Goal: Information Seeking & Learning: Compare options

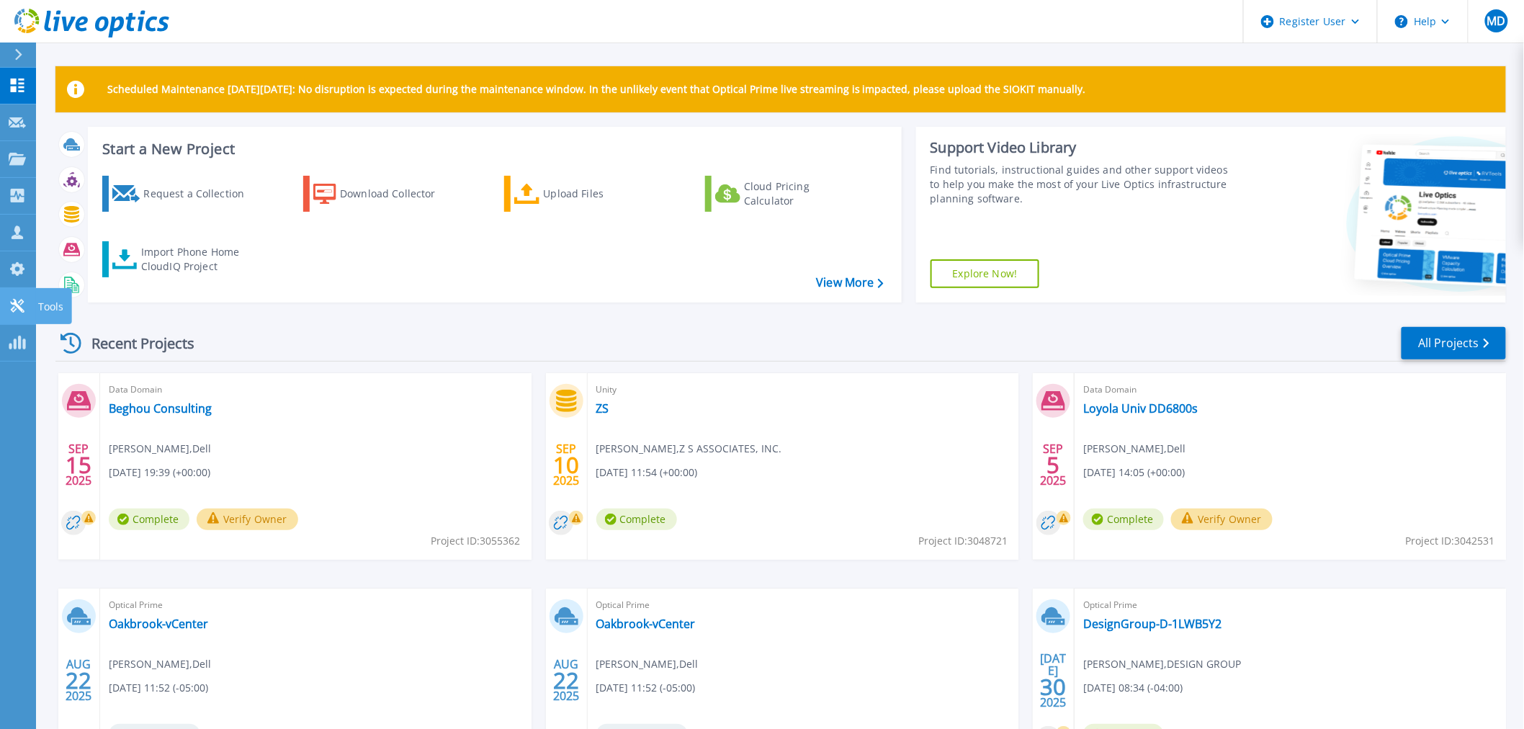
click at [13, 290] on link "Tools Tools" at bounding box center [18, 306] width 36 height 37
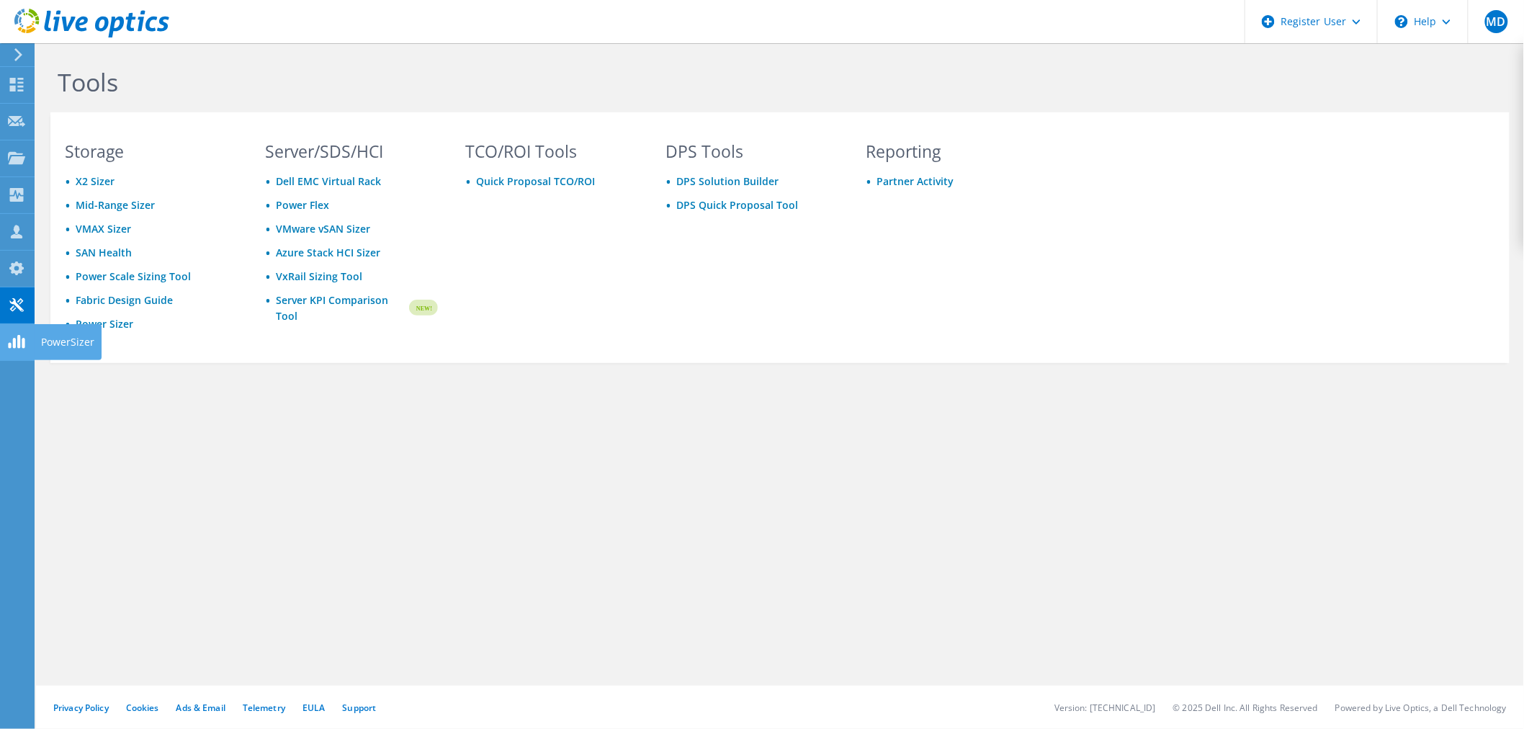
click at [321, 301] on link "Server KPI Comparison Tool" at bounding box center [341, 309] width 131 height 32
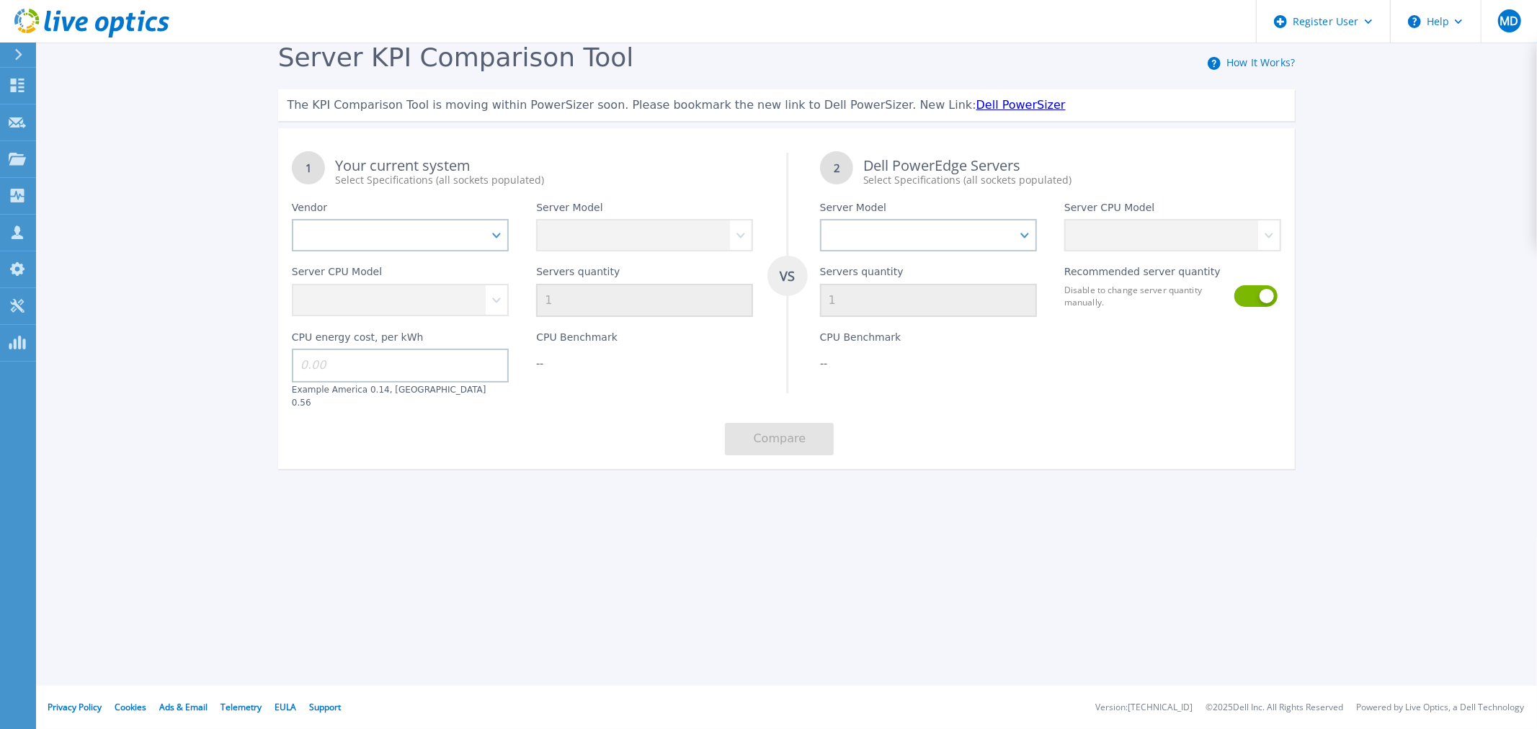
click at [501, 253] on div "Server CPU Model" at bounding box center [400, 284] width 244 height 66
click at [496, 249] on select "Dell HPE Lenovo Supermicro" at bounding box center [400, 235] width 217 height 32
select select "Dell"
click at [292, 220] on select "Dell HPE Lenovo Supermicro" at bounding box center [400, 235] width 217 height 32
click at [744, 246] on select "PowerEdge C6520 PowerEdge C6525 PowerEdge HS5610 PowerEdge HS5620 PowerEdge R24…" at bounding box center [644, 235] width 217 height 32
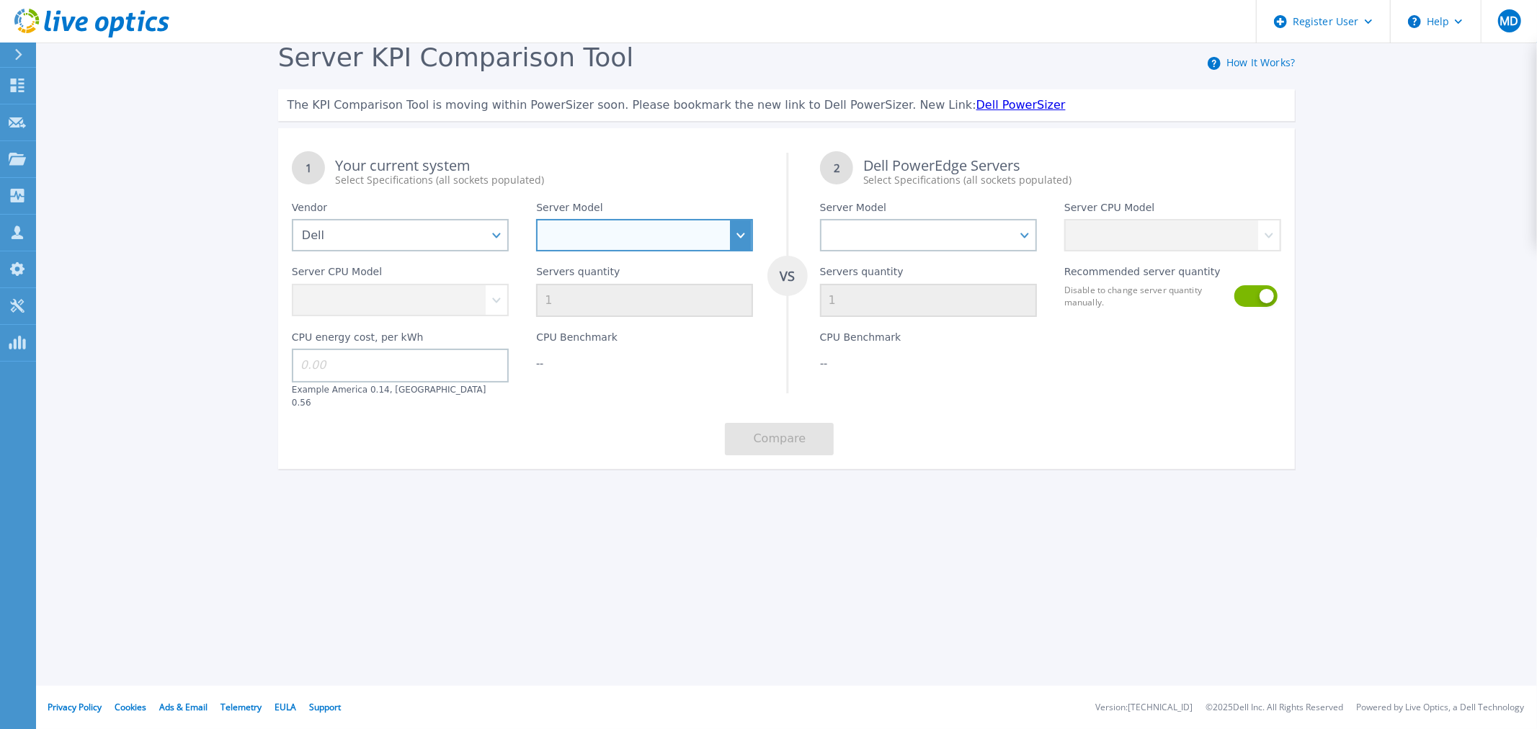
click at [686, 241] on select "PowerEdge C6520 PowerEdge C6525 PowerEdge HS5610 PowerEdge HS5620 PowerEdge R24…" at bounding box center [644, 235] width 217 height 32
click at [568, 235] on select "PowerEdge C6520 PowerEdge C6525 PowerEdge HS5610 PowerEdge HS5620 PowerEdge R24…" at bounding box center [644, 235] width 217 height 32
click at [536, 220] on select "PowerEdge C6520 PowerEdge C6525 PowerEdge HS5610 PowerEdge HS5620 PowerEdge R24…" at bounding box center [644, 235] width 217 height 32
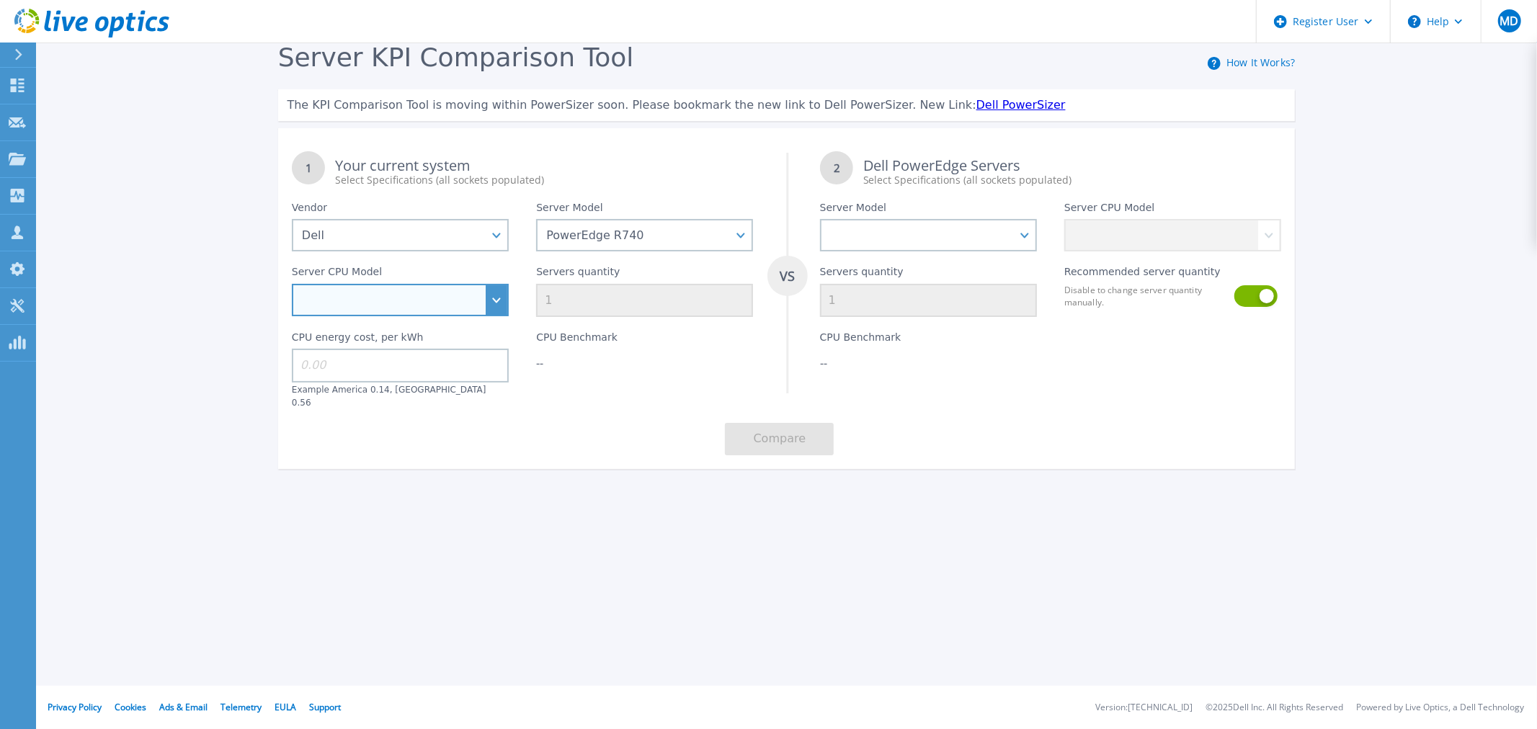
click at [463, 295] on select "Intel Xeon Silver 4108 1.8GHz Intel Xeon Silver 4214 2.2GHz Intel Xeon Silver 4…" at bounding box center [400, 300] width 217 height 32
click at [500, 308] on select "Intel Xeon Silver 4108 1.8GHz Intel Xeon Silver 4214 2.2GHz Intel Xeon Silver 4…" at bounding box center [400, 300] width 217 height 32
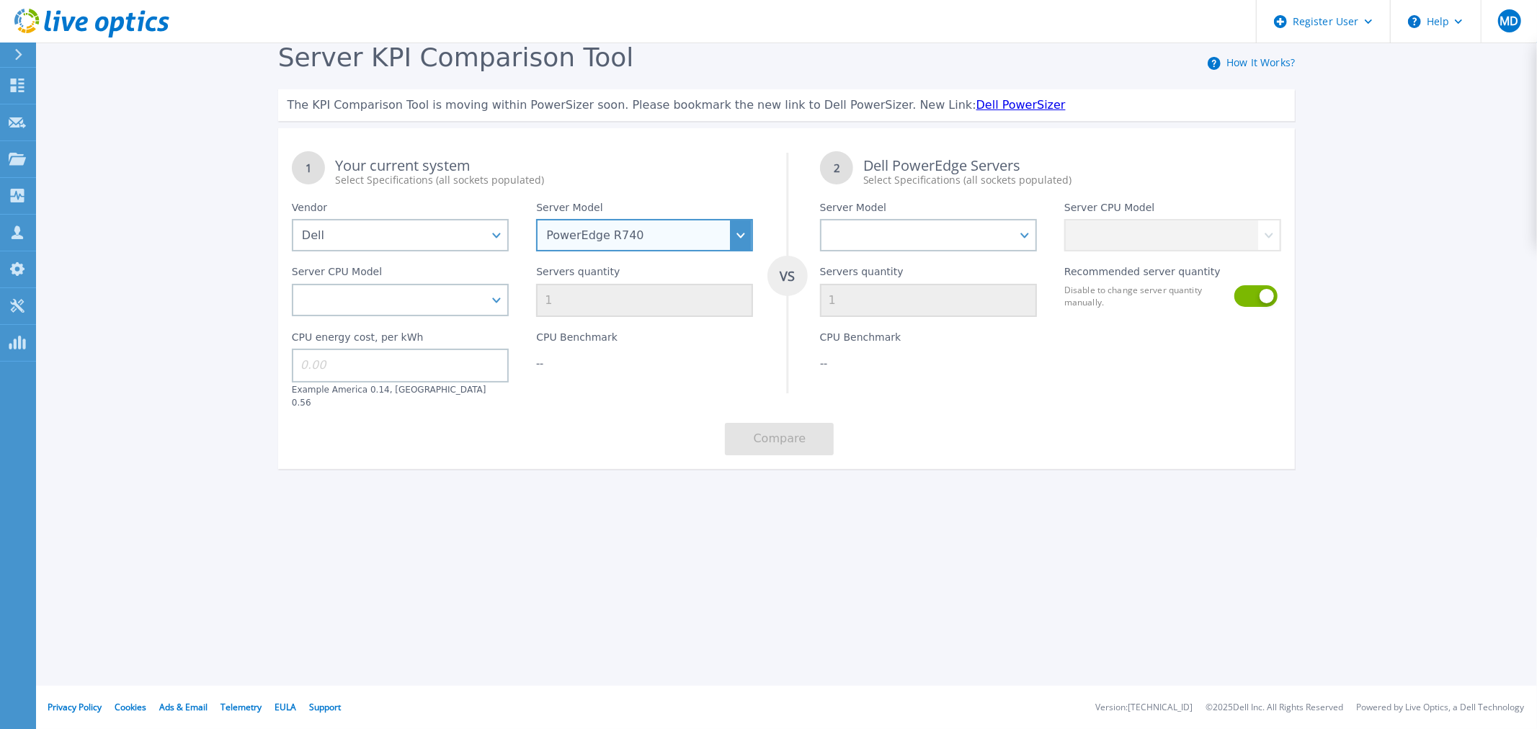
click at [660, 232] on select "PowerEdge C6520 PowerEdge C6525 PowerEdge HS5610 PowerEdge HS5620 PowerEdge R24…" at bounding box center [644, 235] width 217 height 32
select select "PowerEdge R740xd"
click at [536, 220] on select "PowerEdge C6520 PowerEdge C6525 PowerEdge HS5610 PowerEdge HS5620 PowerEdge R24…" at bounding box center [644, 235] width 217 height 32
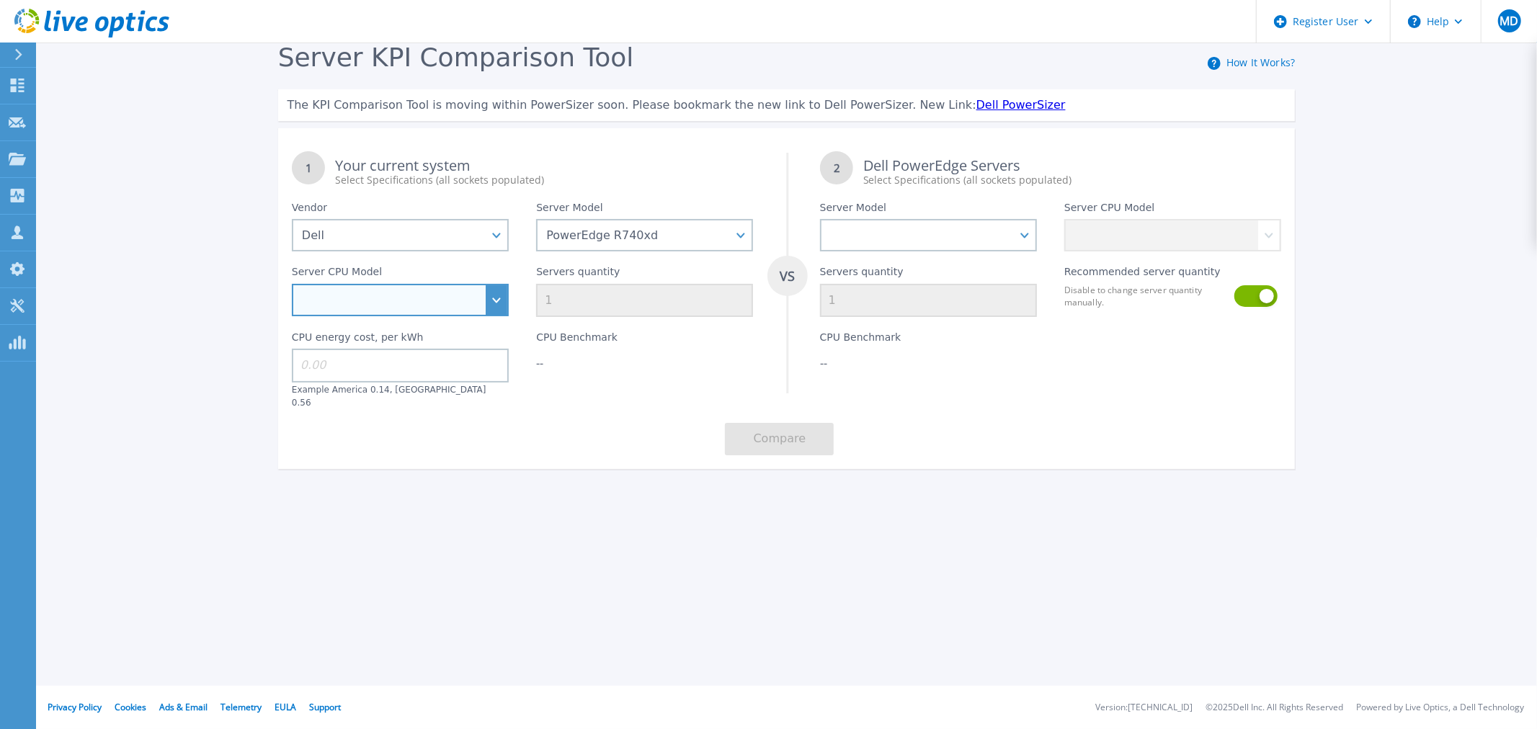
click at [483, 288] on select "Intel Xeon Bronze 3104 1.7GHz Intel Xeon Bronze 3106 1.7GHz Intel Xeon Bronze 3…" at bounding box center [400, 300] width 217 height 32
select select "334190"
click at [292, 285] on select "Intel Xeon Bronze 3104 1.7GHz Intel Xeon Bronze 3106 1.7GHz Intel Xeon Bronze 3…" at bounding box center [400, 300] width 217 height 32
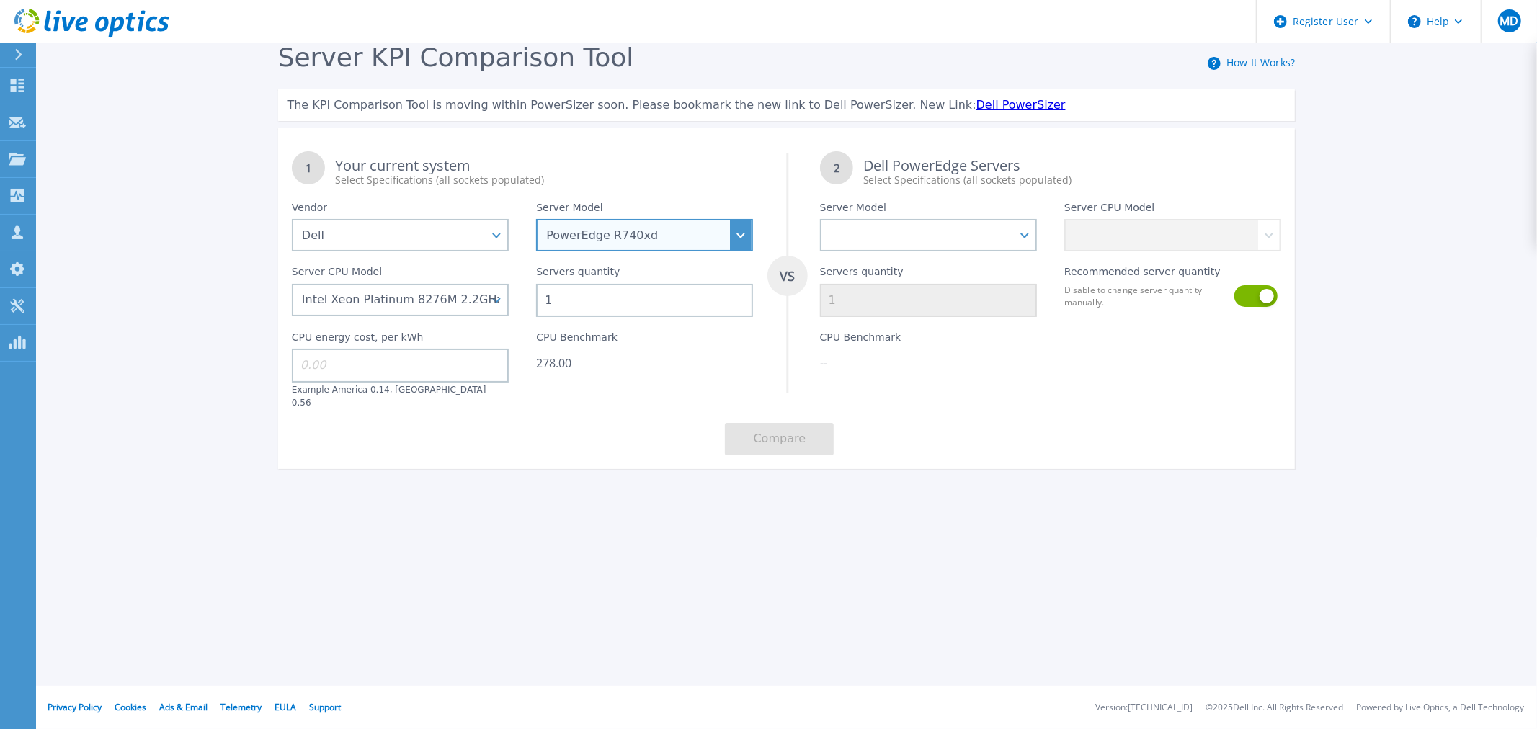
click at [674, 247] on select "PowerEdge C6520 PowerEdge C6525 PowerEdge HS5610 PowerEdge HS5620 PowerEdge R24…" at bounding box center [644, 235] width 217 height 32
click at [436, 526] on div "Register User Help MD Dell User Matt Donato Matt.Donato@Dell.com Dell My Profil…" at bounding box center [768, 364] width 1537 height 729
click at [591, 305] on input "1" at bounding box center [644, 300] width 217 height 33
type input "16"
click at [588, 435] on div "1 Your current system Select Specifications (all sockets populated) VS 2 Dell P…" at bounding box center [786, 303] width 1017 height 331
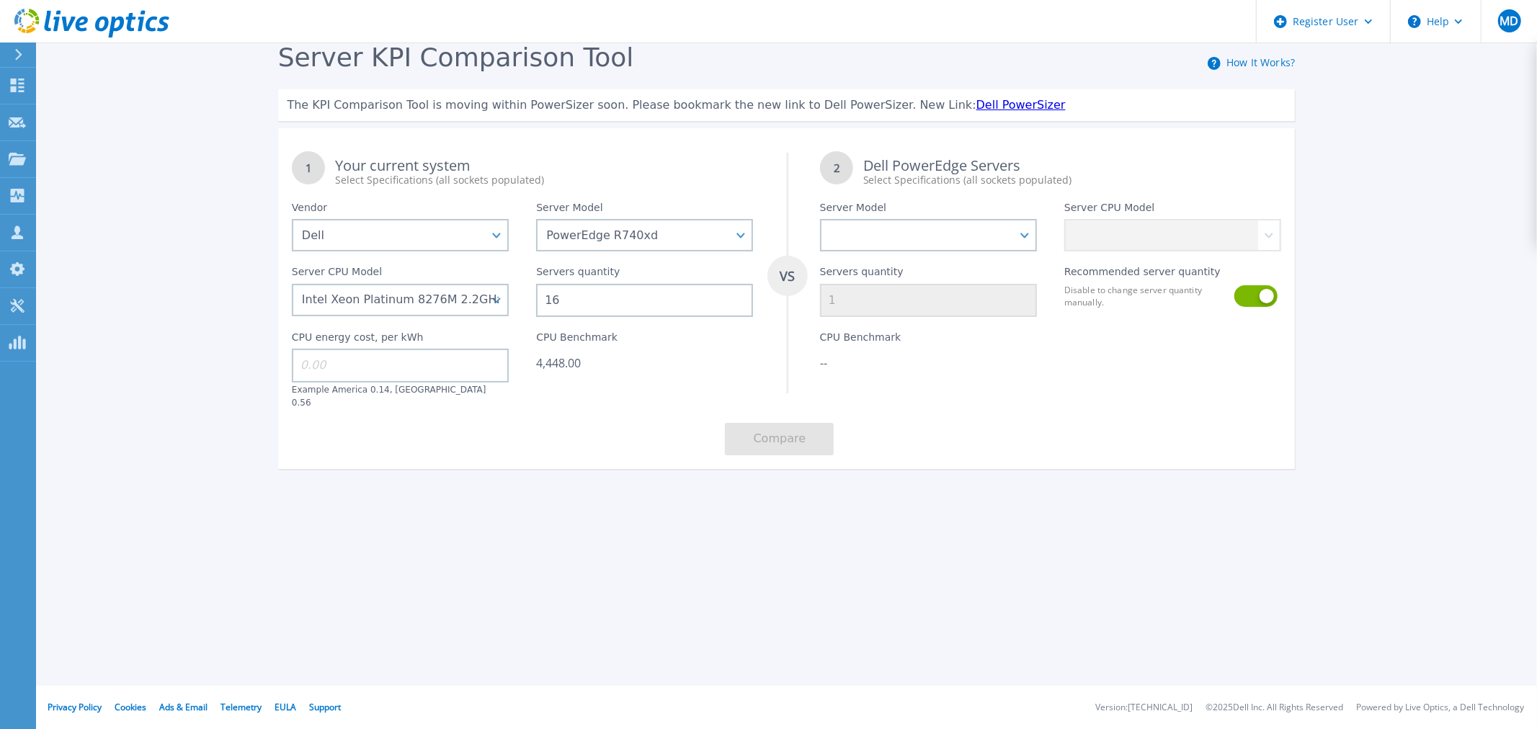
click at [459, 364] on input at bounding box center [400, 365] width 217 height 33
click at [295, 373] on input "17" at bounding box center [400, 365] width 217 height 33
type input "17"
click at [437, 479] on div "Server KPI Comparison Tool How It Works? The KPI Comparison Tool is moving with…" at bounding box center [768, 269] width 1537 height 538
click at [932, 269] on div "Servers quantity 1" at bounding box center [928, 284] width 244 height 66
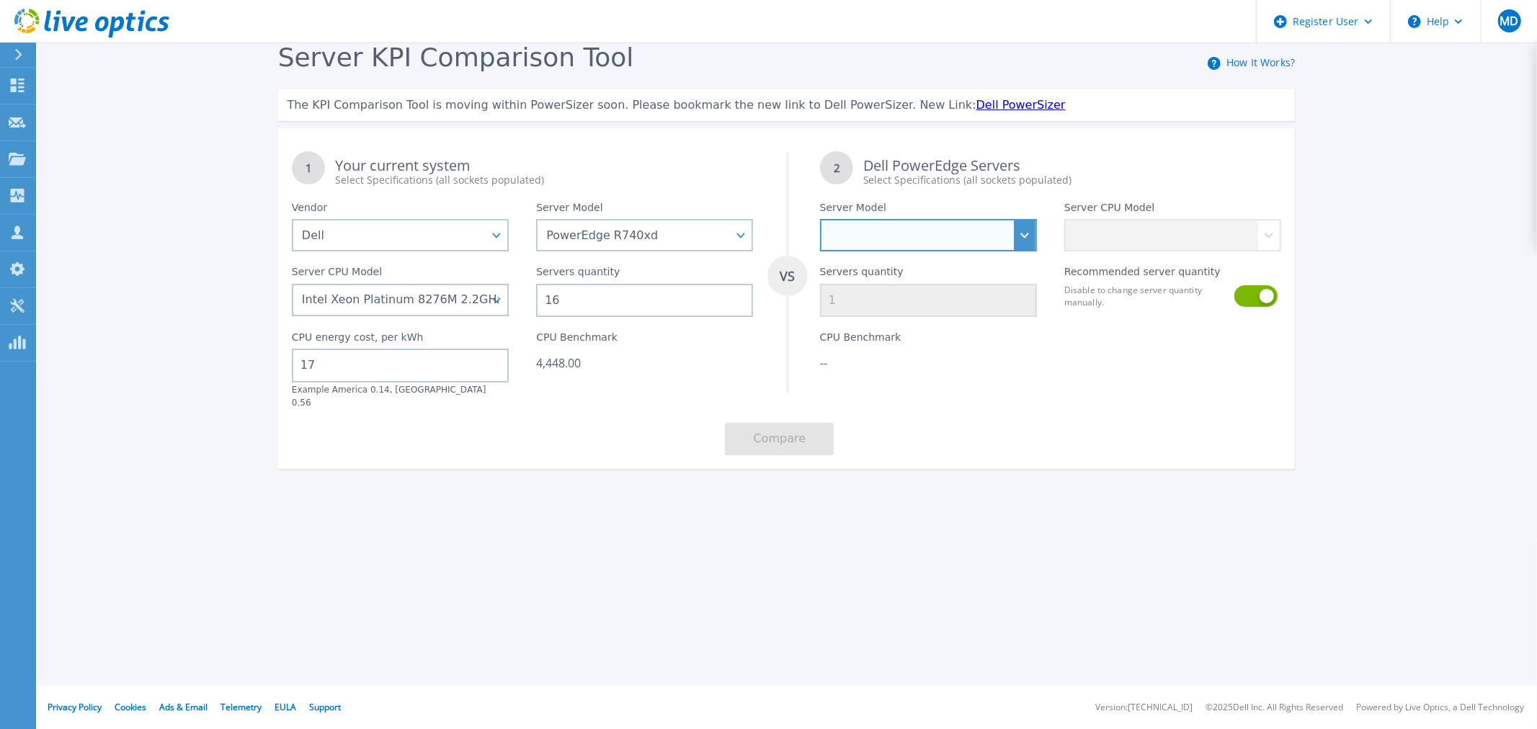
click at [945, 243] on select "PowerEdge C6520 PowerEdge C6525 PowerEdge HS5610 PowerEdge HS5620 PowerEdge R24…" at bounding box center [928, 235] width 217 height 32
click at [1017, 233] on select "PowerEdge C6520 PowerEdge C6525 PowerEdge HS5610 PowerEdge HS5620 PowerEdge R24…" at bounding box center [928, 235] width 217 height 32
select select "PowerEdge R7725"
click at [820, 220] on select "PowerEdge C6520 PowerEdge C6525 PowerEdge HS5610 PowerEdge HS5620 PowerEdge R24…" at bounding box center [928, 235] width 217 height 32
click at [337, 365] on input "17" at bounding box center [400, 365] width 217 height 33
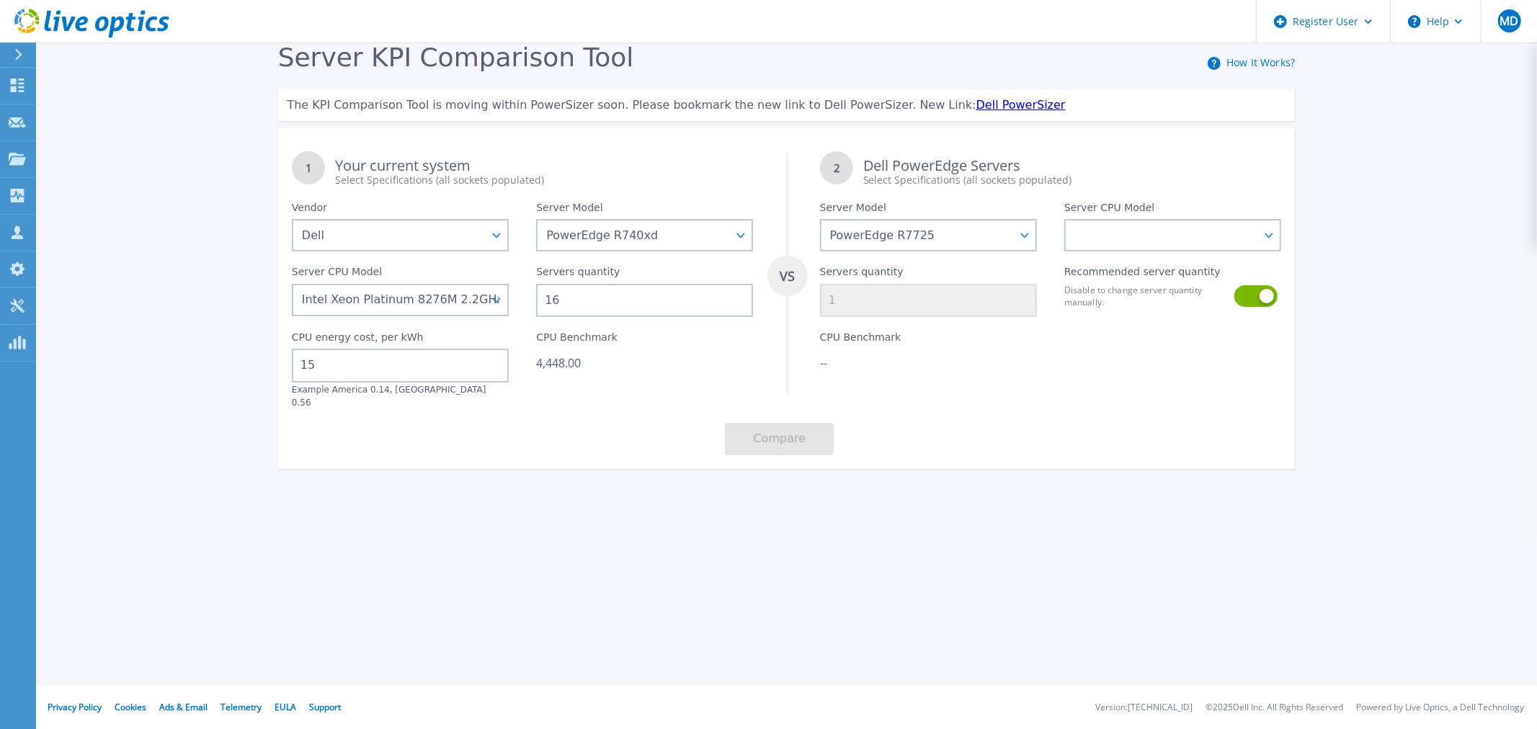
type input "15"
click at [365, 476] on div "Server KPI Comparison Tool How It Works? The KPI Comparison Tool is moving with…" at bounding box center [768, 269] width 1537 height 538
click at [578, 679] on div "Register User Help MD Dell User Matt Donato Matt.Donato@Dell.com Dell My Profil…" at bounding box center [768, 364] width 1537 height 729
drag, startPoint x: 615, startPoint y: 596, endPoint x: 623, endPoint y: 594, distance: 8.9
click at [616, 596] on div "Register User Help MD Dell User Matt Donato Matt.Donato@Dell.com Dell My Profil…" at bounding box center [768, 364] width 1537 height 729
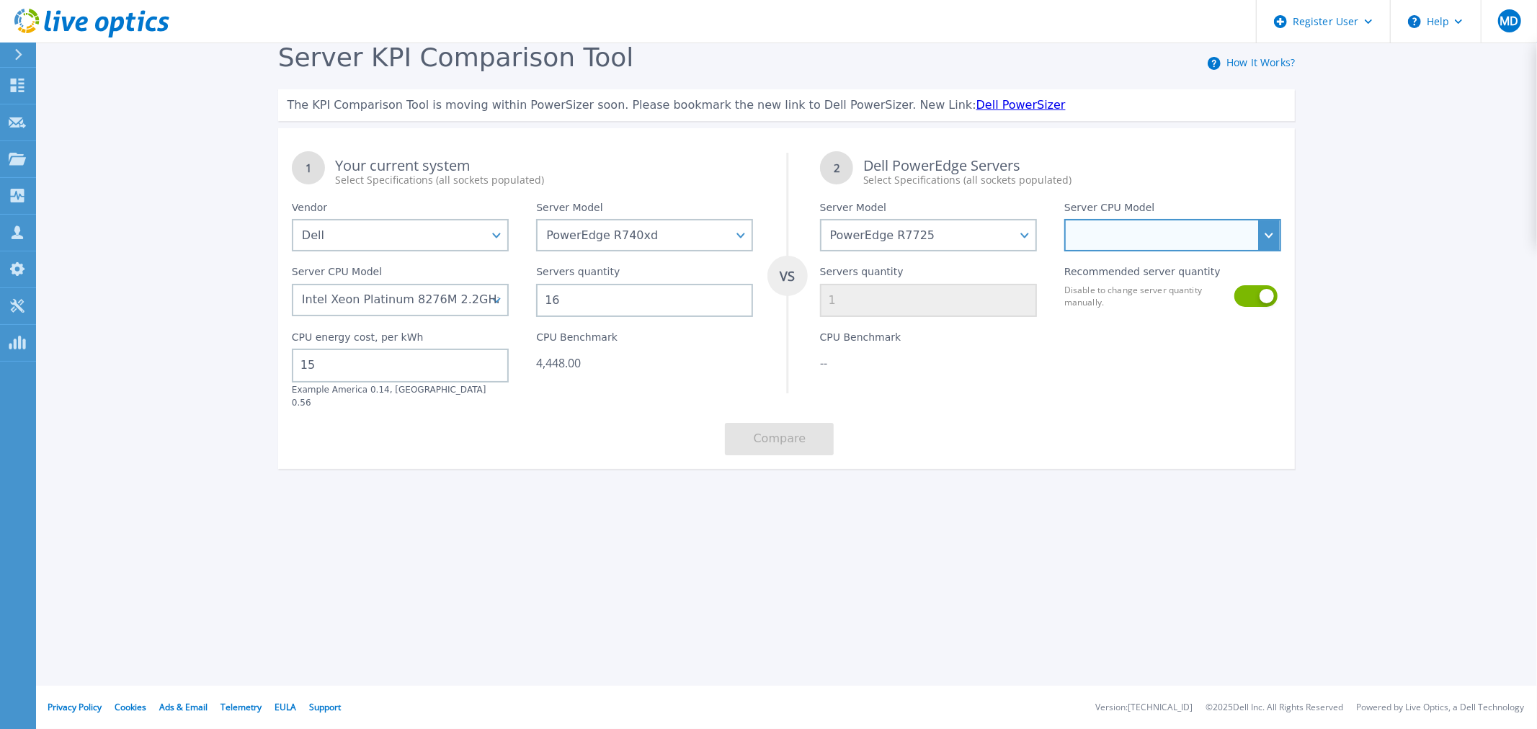
click at [1078, 226] on select "AMD EPYC 9135 3.65GHz AMD EPYC 9355 3.55GHz AMD EPYC 9115 2.6GHz AMD EPYC 9175F…" at bounding box center [1172, 235] width 217 height 32
select select "336333"
click at [1064, 220] on select "AMD EPYC 9135 3.65GHz AMD EPYC 9355 3.55GHz AMD EPYC 9115 2.6GHz AMD EPYC 9175F…" at bounding box center [1172, 235] width 217 height 32
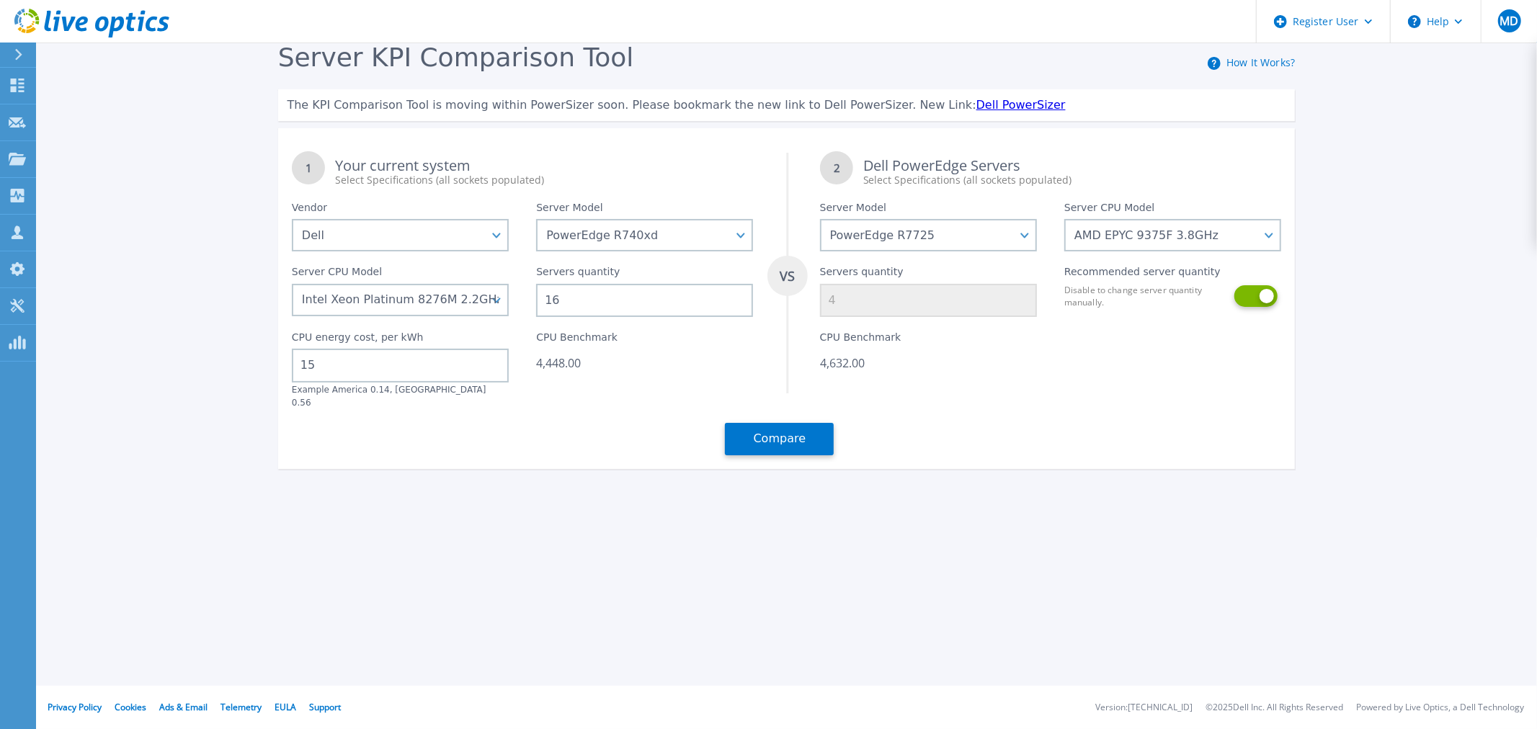
click at [1259, 301] on button at bounding box center [1254, 296] width 41 height 22
click at [1021, 301] on input "4" at bounding box center [928, 300] width 217 height 33
type input "5"
click at [903, 387] on div "CPU Benchmark 5,790.00" at bounding box center [928, 362] width 244 height 91
click at [782, 426] on button "Compare" at bounding box center [779, 439] width 109 height 32
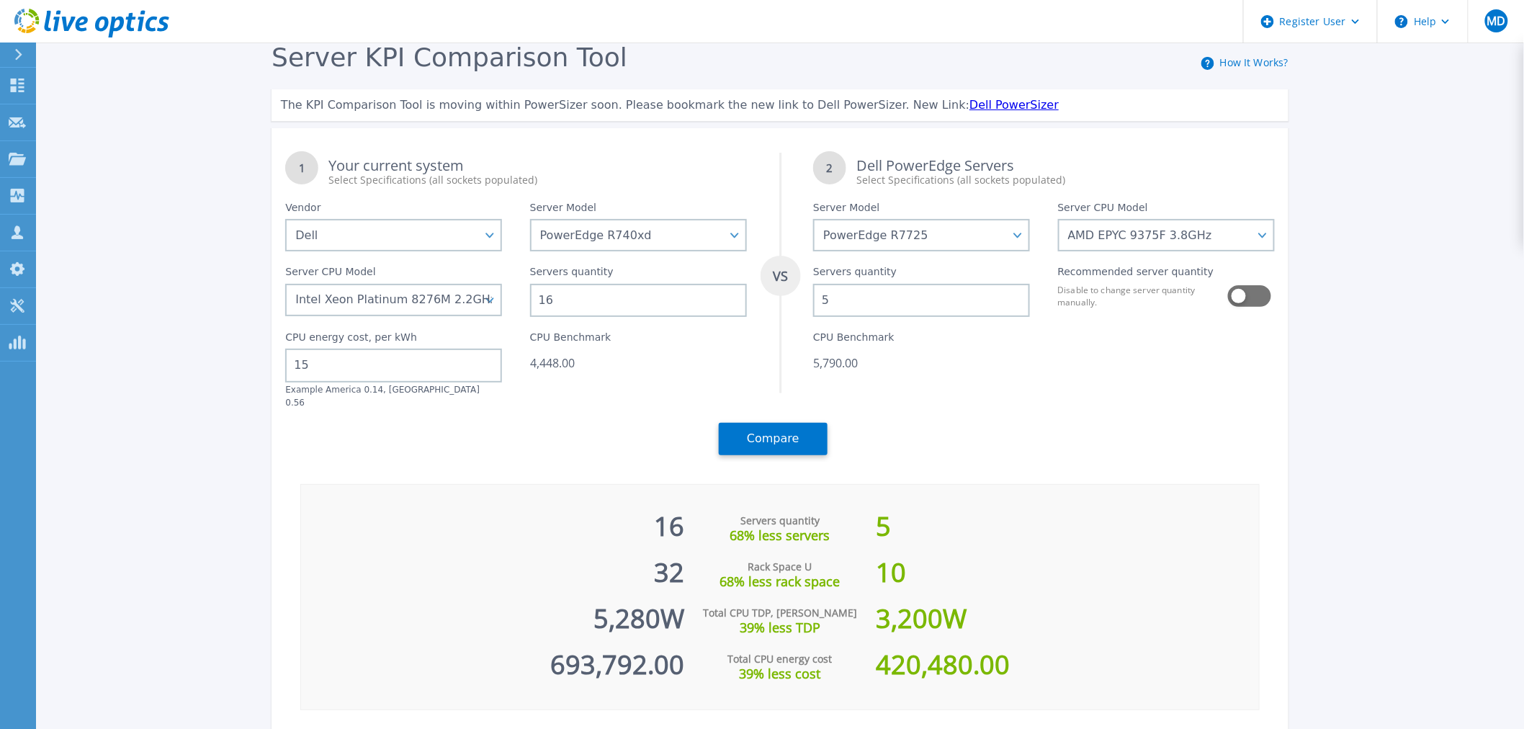
click at [1259, 63] on link "How It Works?" at bounding box center [1254, 62] width 68 height 14
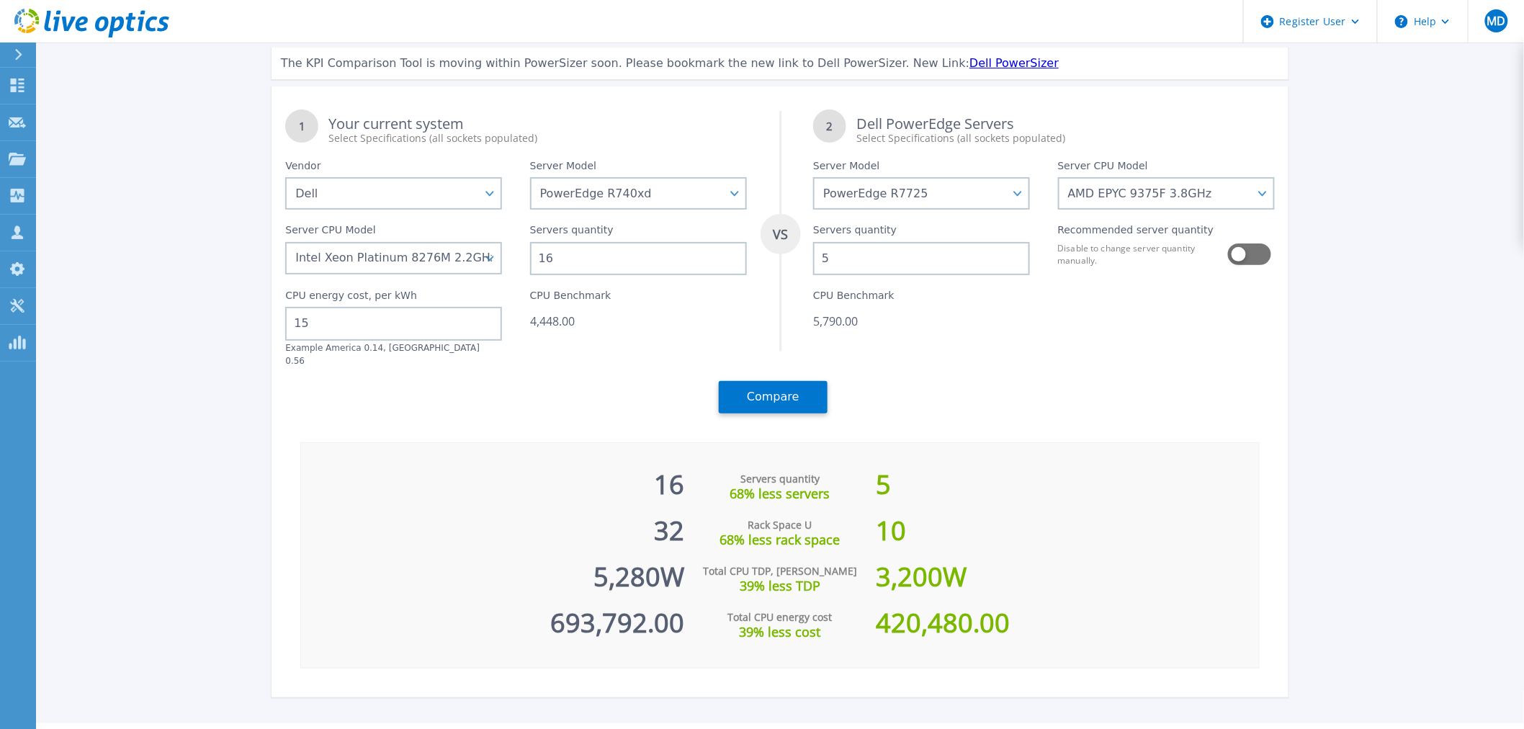
scroll to position [66, 0]
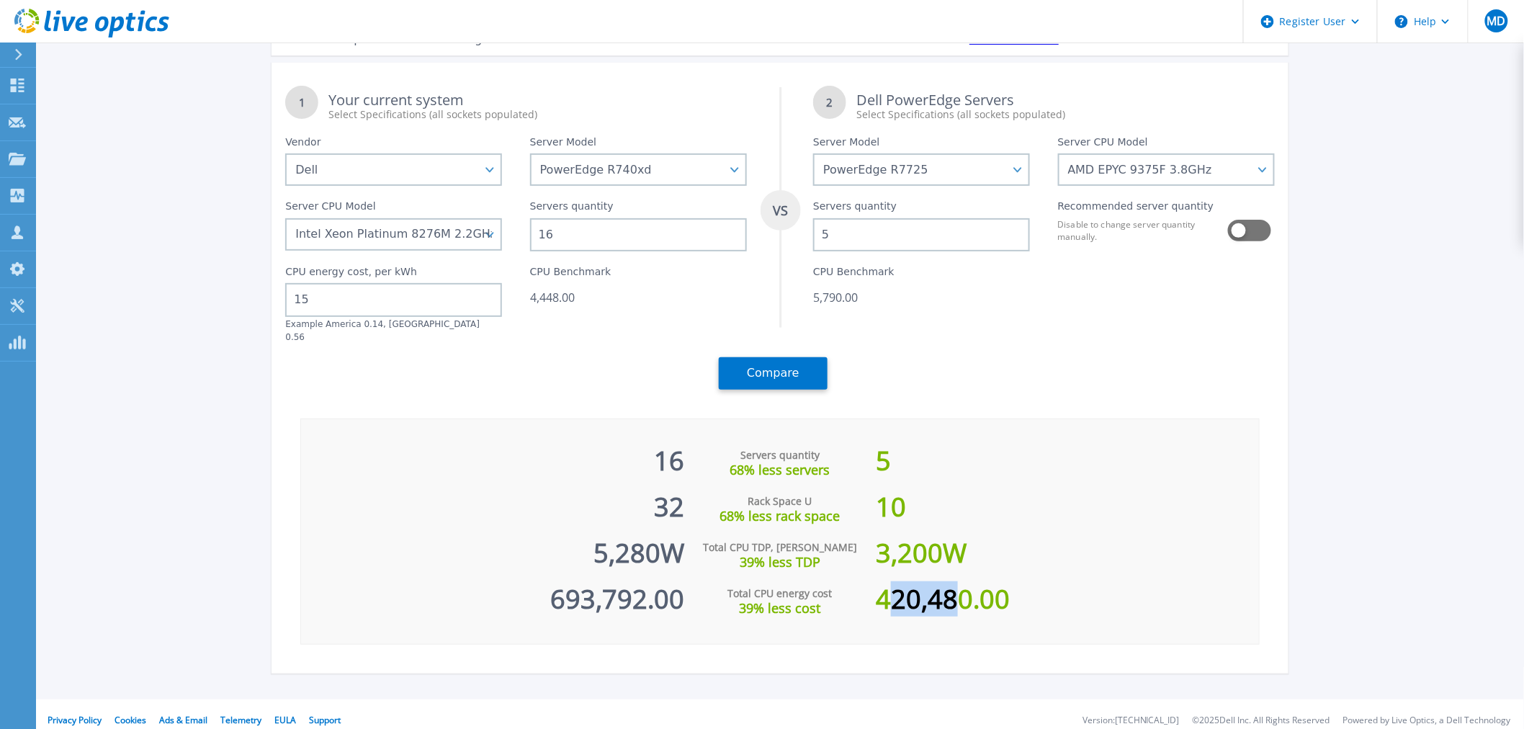
drag, startPoint x: 885, startPoint y: 585, endPoint x: 958, endPoint y: 600, distance: 75.0
click at [958, 600] on div "420,480.00" at bounding box center [1067, 592] width 383 height 46
drag, startPoint x: 919, startPoint y: 600, endPoint x: 899, endPoint y: 599, distance: 20.2
click at [918, 600] on div "420,480.00" at bounding box center [1067, 592] width 383 height 46
click at [880, 591] on div "420,480.00" at bounding box center [1067, 592] width 383 height 46
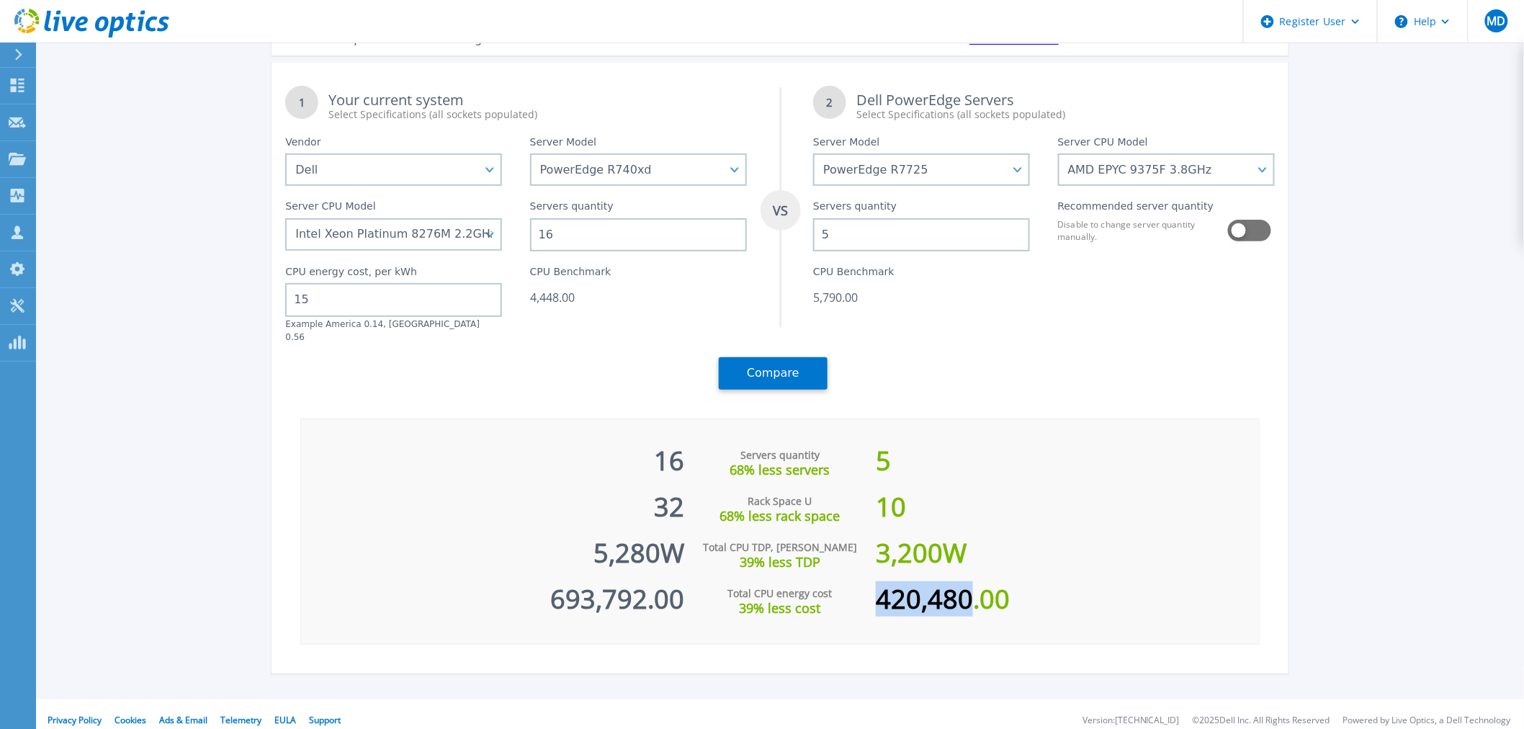
drag, startPoint x: 876, startPoint y: 588, endPoint x: 965, endPoint y: 592, distance: 89.4
click at [965, 592] on div "420,480.00" at bounding box center [1067, 592] width 383 height 46
copy div "420,480"
click at [1039, 394] on div "1 Your current system Select Specifications (all sockets populated) VS 2 Dell P…" at bounding box center [780, 368] width 1017 height 611
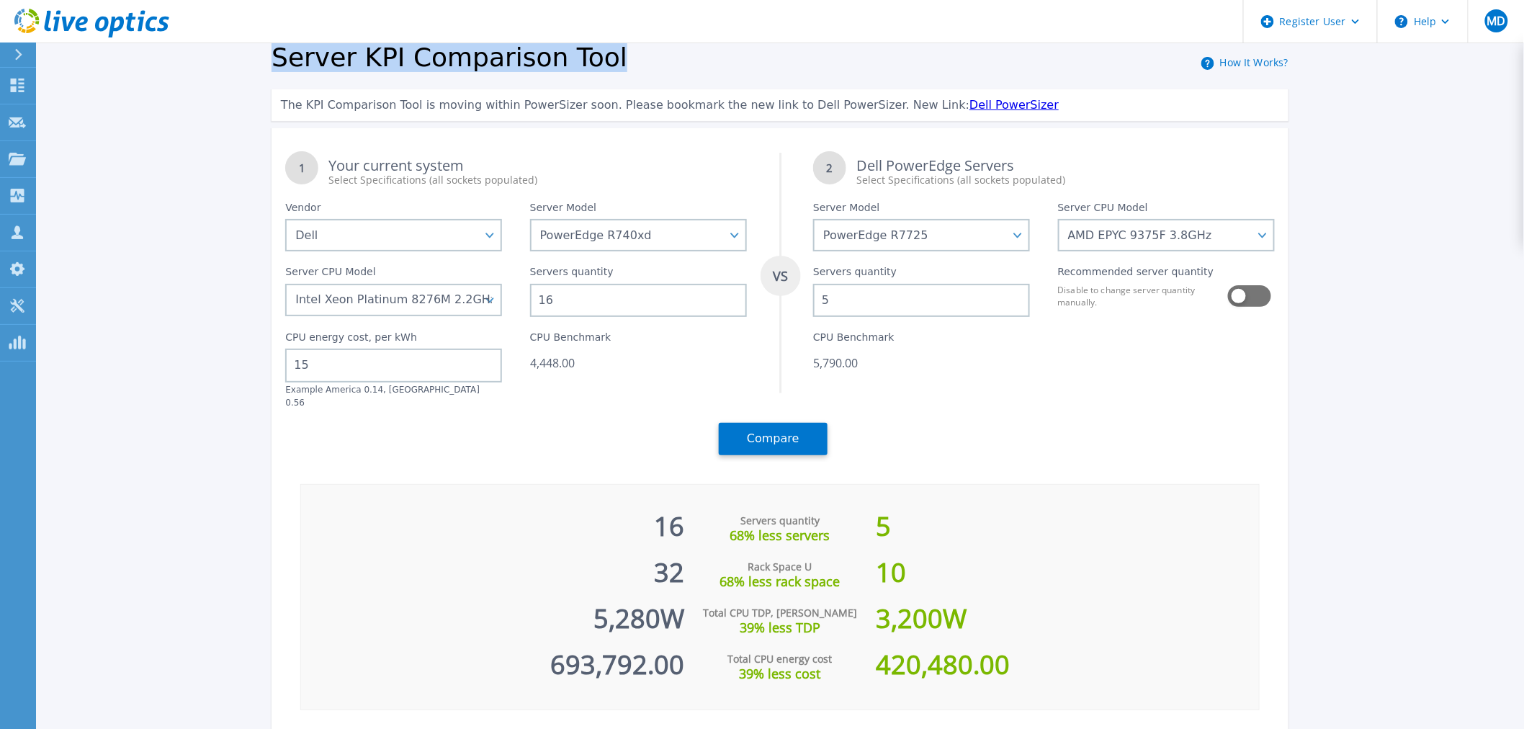
drag, startPoint x: 576, startPoint y: 60, endPoint x: 274, endPoint y: 60, distance: 301.9
click at [274, 60] on div "Server KPI Comparison Tool How It Works?" at bounding box center [780, 60] width 1017 height 35
copy span "Server KPI Comparison Tool"
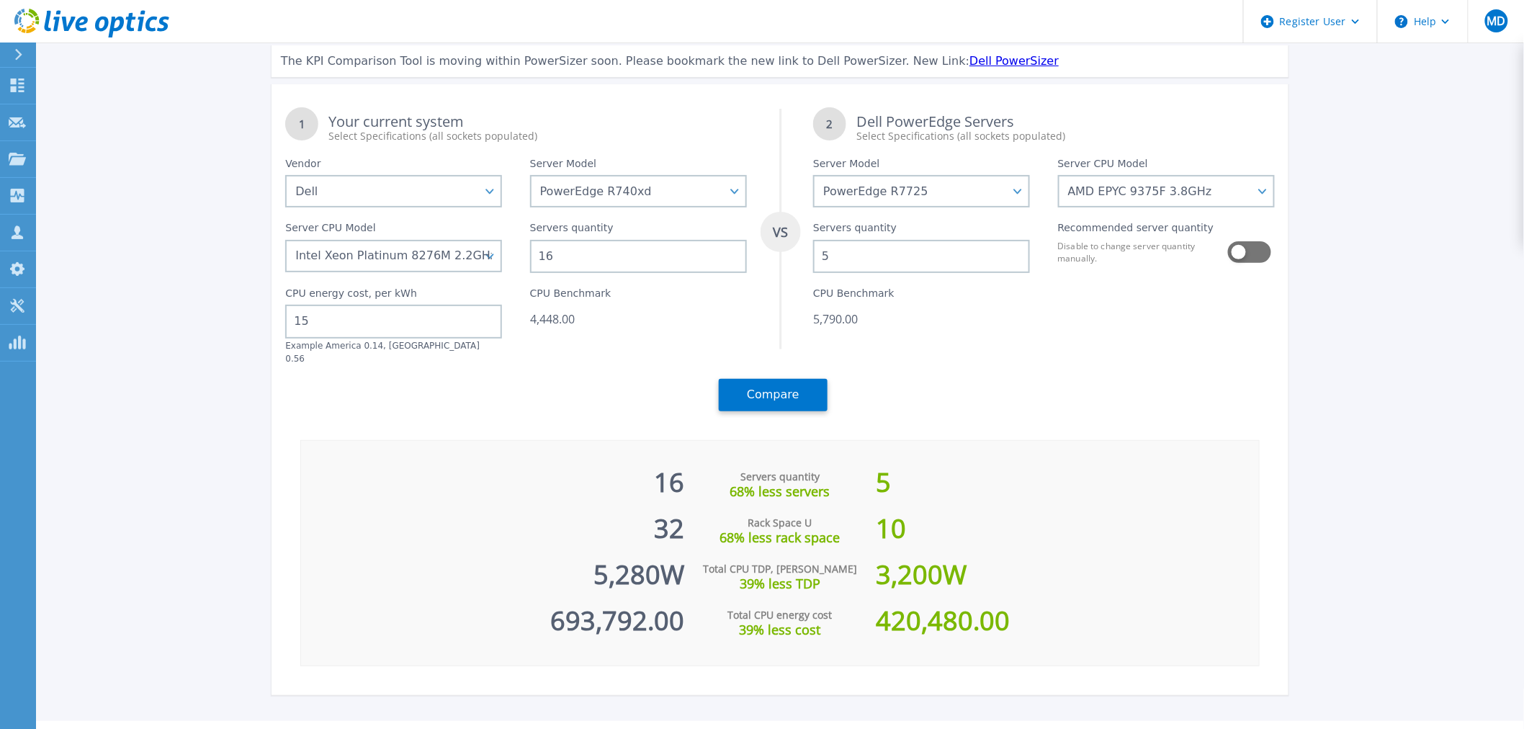
scroll to position [66, 0]
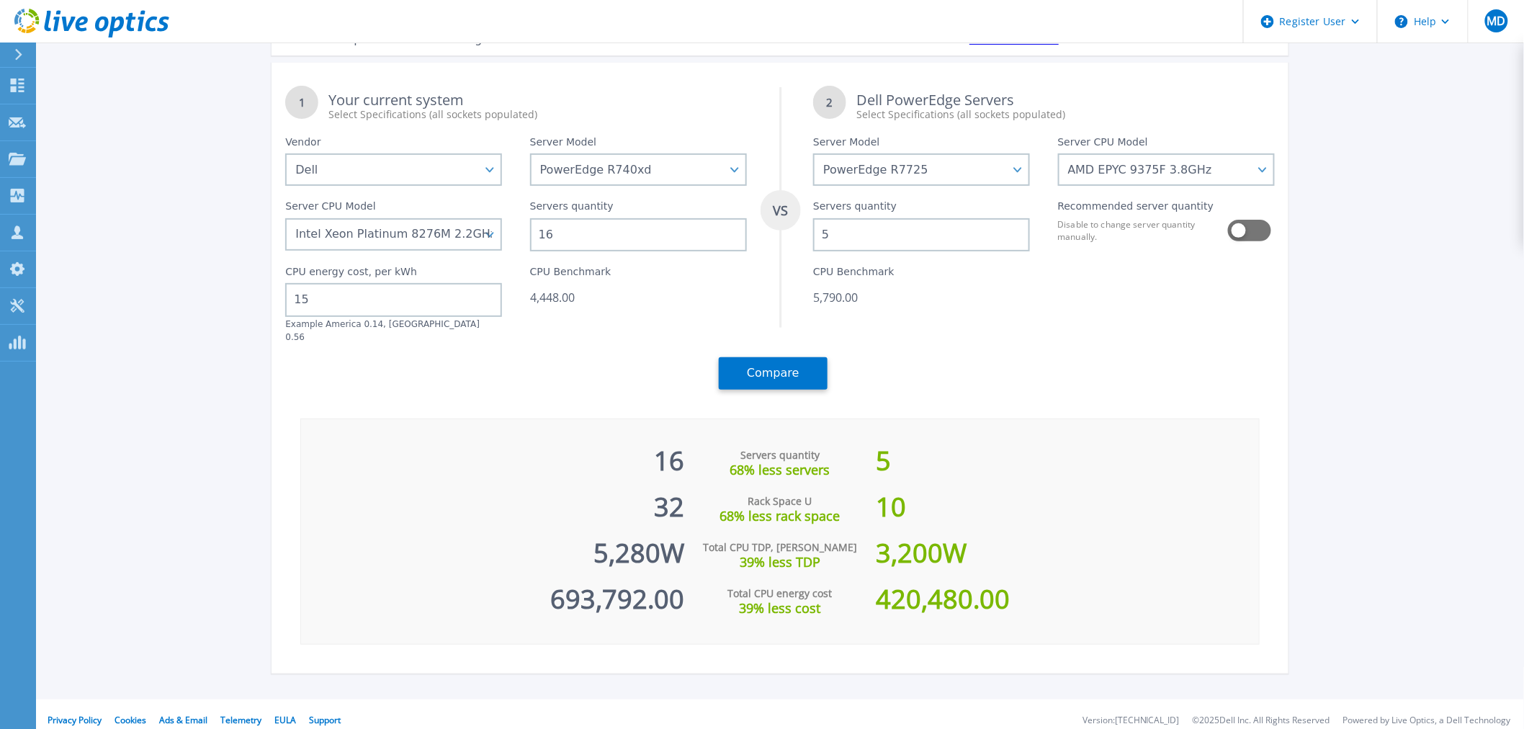
click at [808, 586] on div "Total CPU energy cost" at bounding box center [780, 593] width 192 height 14
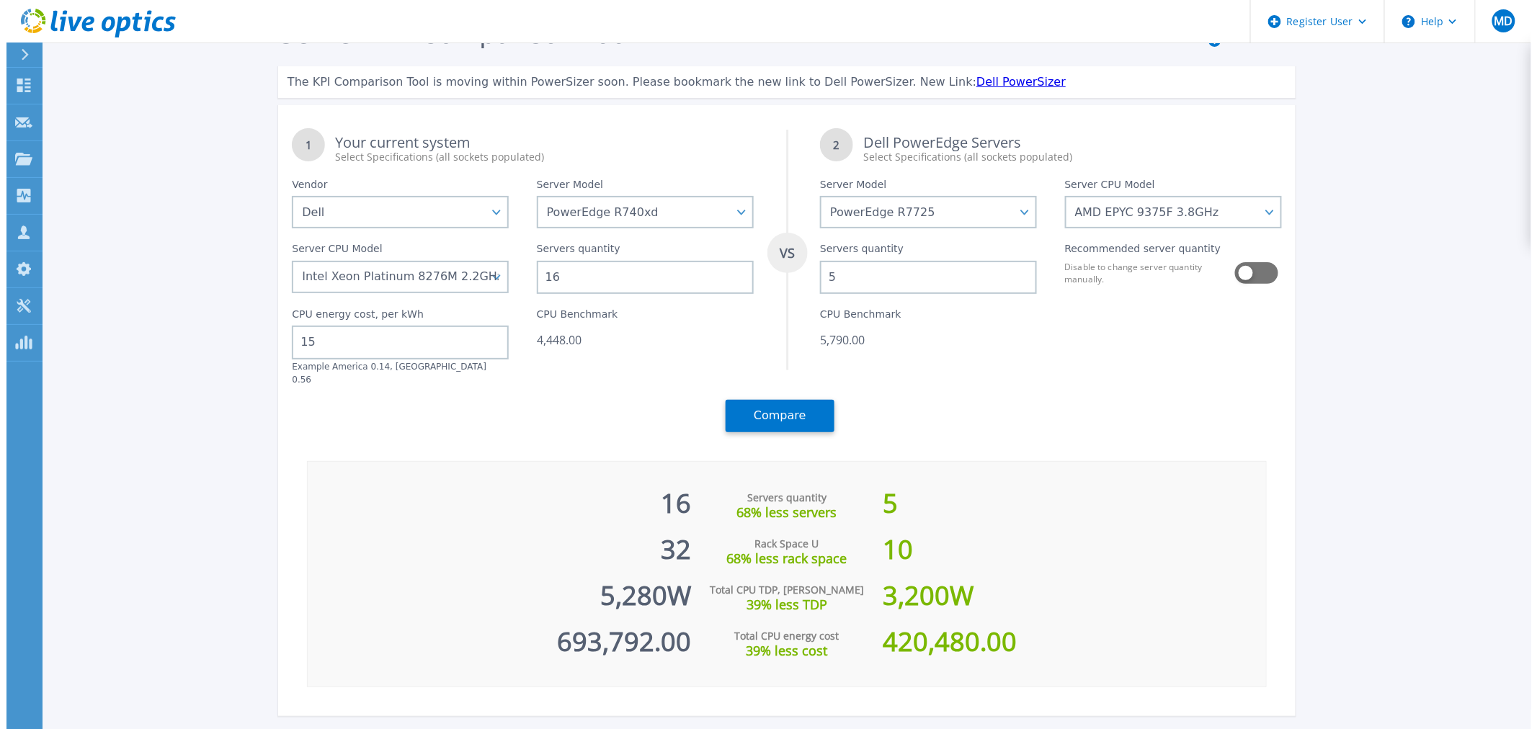
scroll to position [0, 0]
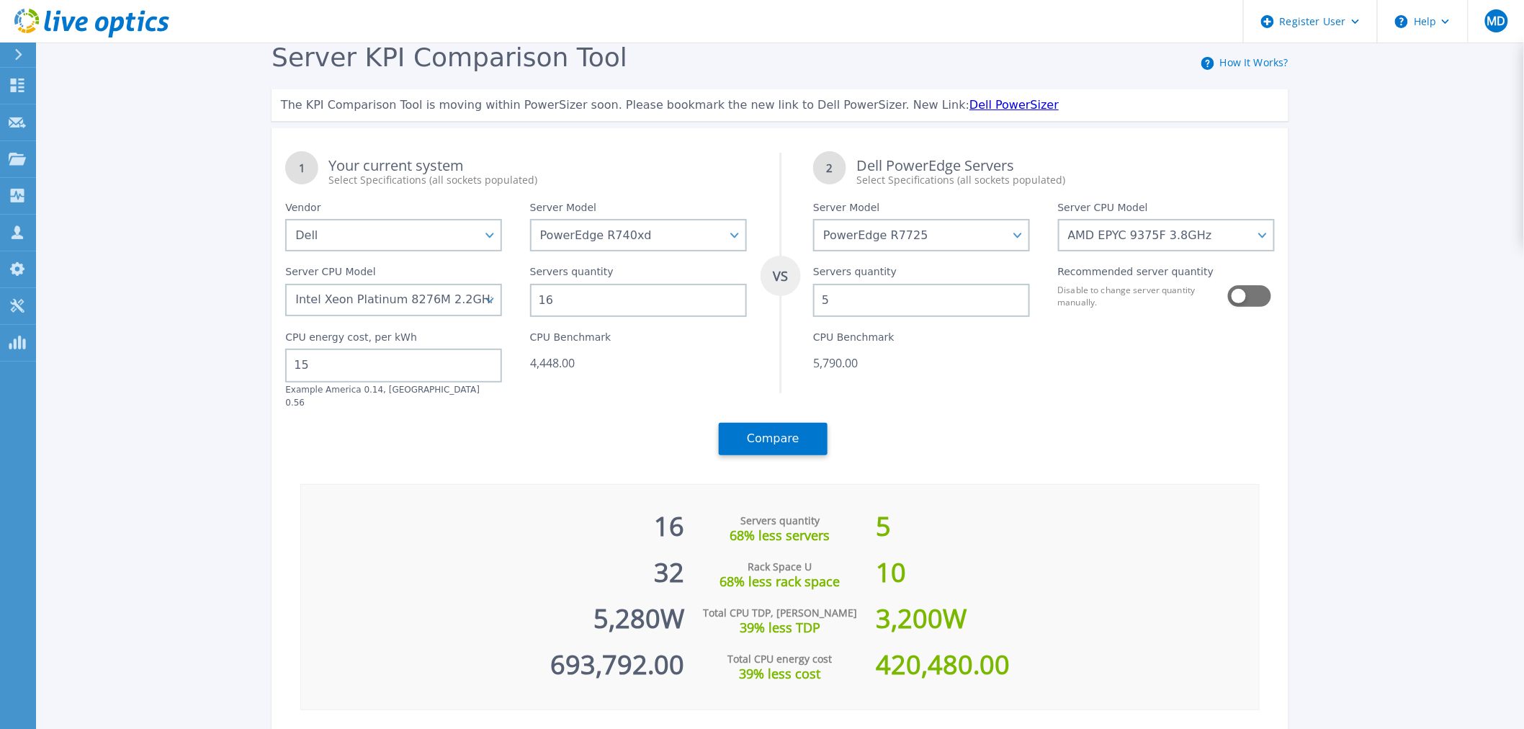
click at [970, 106] on link "Dell PowerSizer" at bounding box center [1014, 105] width 89 height 14
click at [622, 522] on div "16" at bounding box center [492, 519] width 383 height 46
click at [652, 245] on select "PowerEdge C6520 PowerEdge C6525 PowerEdge HS5610 PowerEdge HS5620 PowerEdge R24…" at bounding box center [638, 235] width 217 height 32
click at [639, 167] on div "Your current system Select Specifications (all sockets populated)" at bounding box center [538, 173] width 418 height 29
click at [651, 228] on select "PowerEdge C6520 PowerEdge C6525 PowerEdge HS5610 PowerEdge HS5620 PowerEdge R24…" at bounding box center [638, 235] width 217 height 32
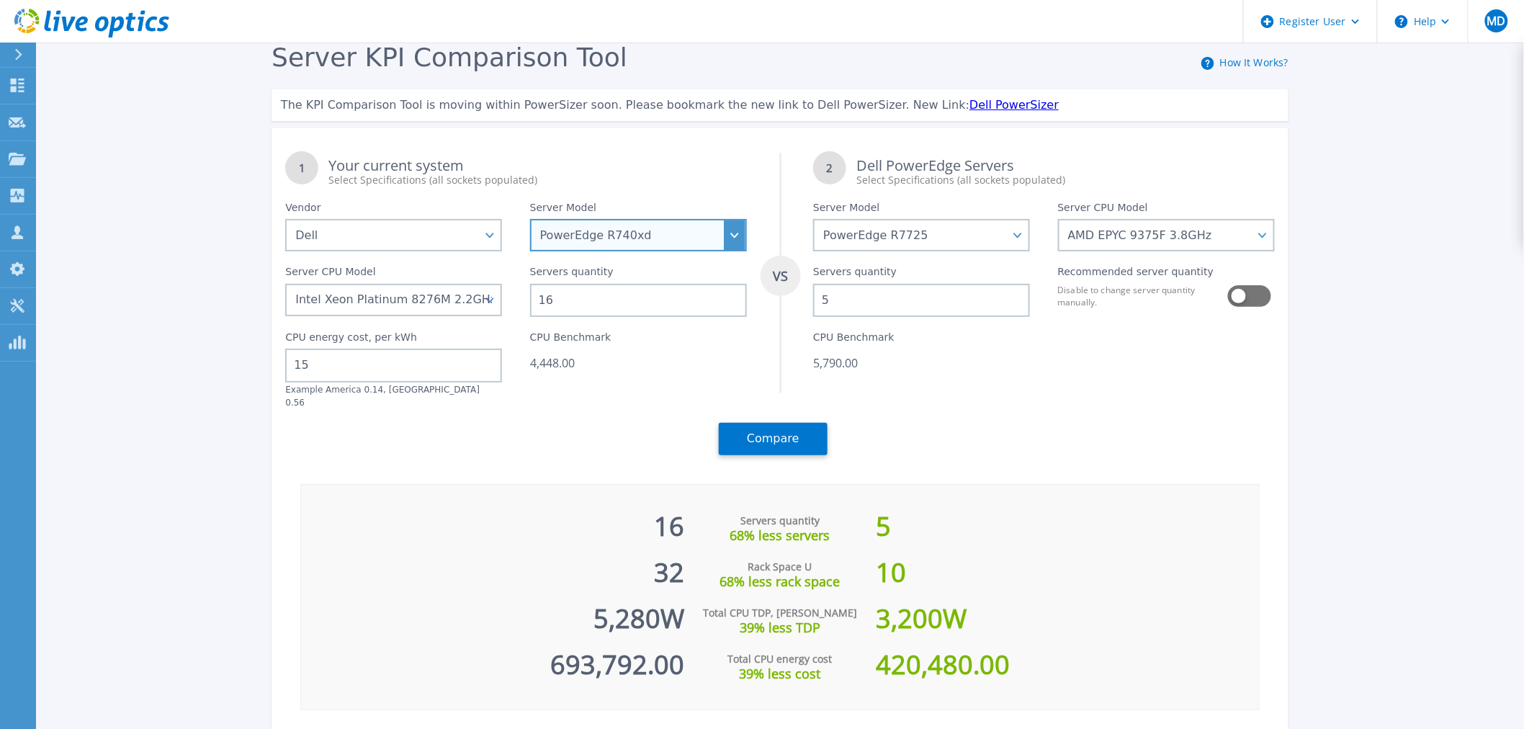
select select "PowerEdge R740XD2"
click at [536, 220] on select "PowerEdge C6520 PowerEdge C6525 PowerEdge HS5610 PowerEdge HS5620 PowerEdge R24…" at bounding box center [638, 235] width 217 height 32
select select
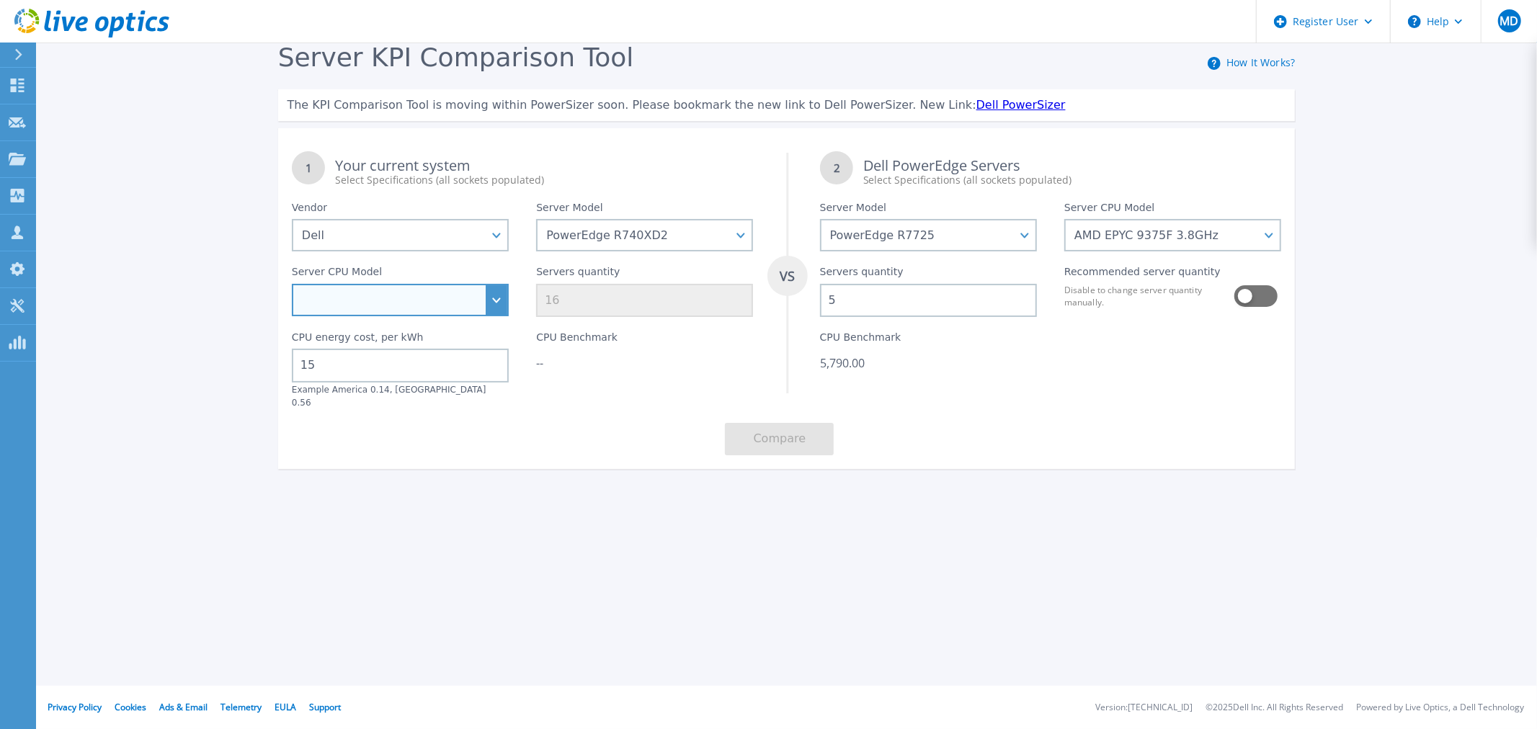
click at [484, 293] on select "Intel Xeon Silver 4110 2.1GHz Intel Xeon Silver 4114 2.2GHz Intel Xeon Gold 511…" at bounding box center [400, 300] width 217 height 32
drag, startPoint x: 517, startPoint y: 286, endPoint x: 528, endPoint y: 282, distance: 12.3
click at [517, 286] on div "Server CPU Model Intel Xeon Silver 4110 2.1GHz Intel Xeon Silver 4114 2.2GHz In…" at bounding box center [400, 284] width 244 height 66
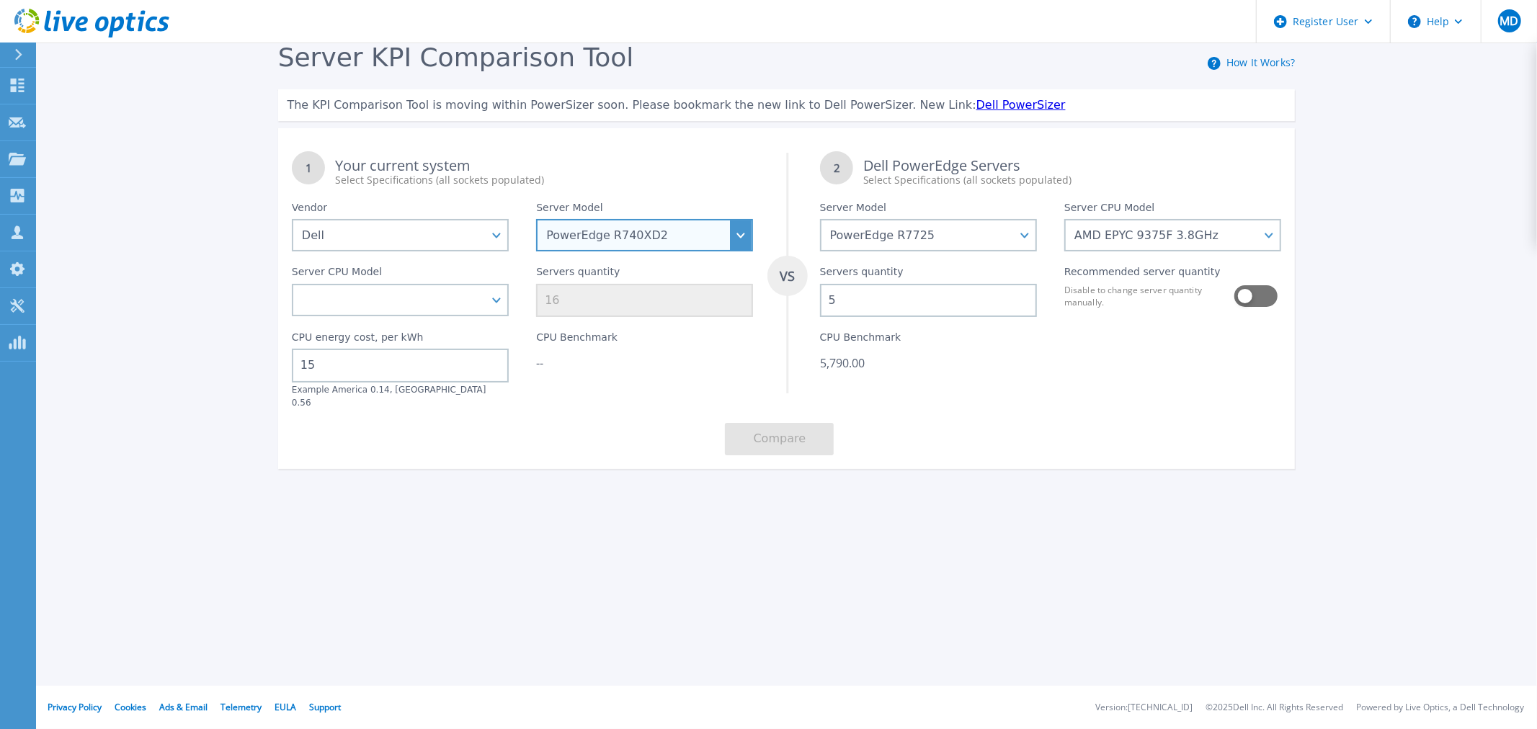
click at [682, 231] on select "PowerEdge C6520 PowerEdge C6525 PowerEdge HS5610 PowerEdge HS5620 PowerEdge R24…" at bounding box center [644, 235] width 217 height 32
select select "PowerEdge R740xd"
click at [536, 220] on select "PowerEdge C6520 PowerEdge C6525 PowerEdge HS5610 PowerEdge HS5620 PowerEdge R24…" at bounding box center [644, 235] width 217 height 32
click at [663, 389] on div "CPU Benchmark --" at bounding box center [644, 362] width 244 height 91
